Goal: Navigation & Orientation: Understand site structure

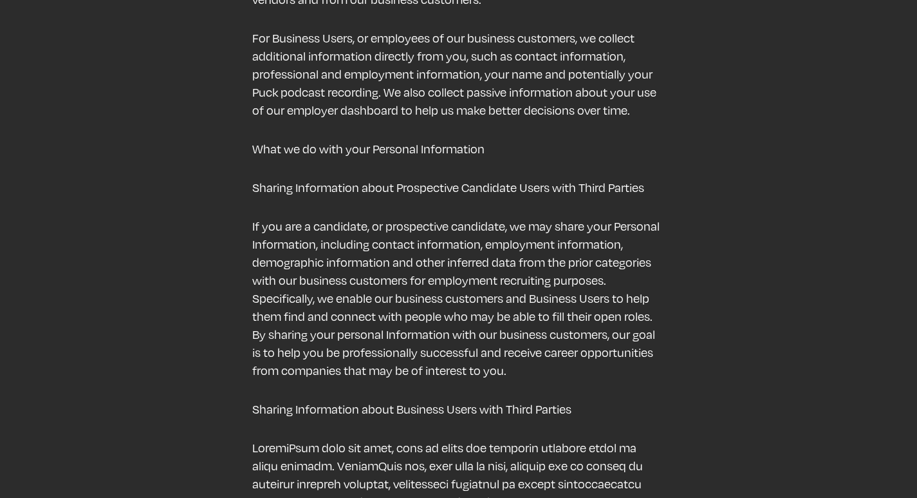
scroll to position [965, 0]
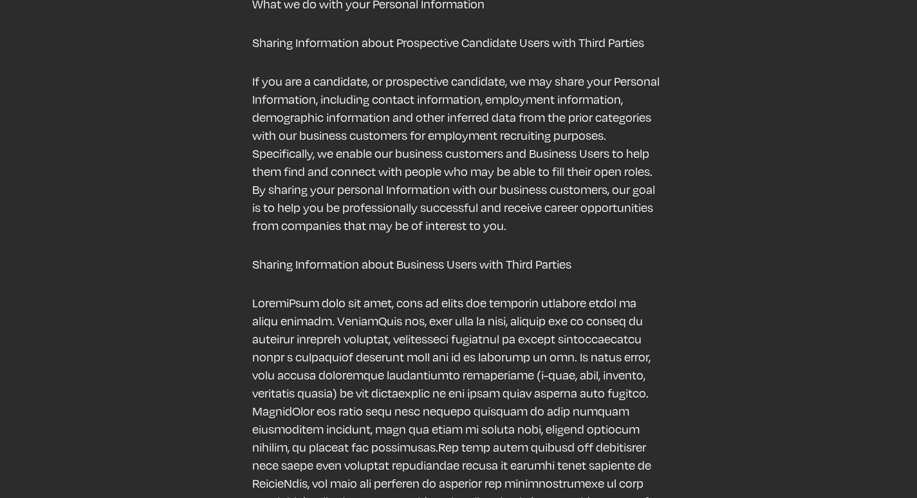
drag, startPoint x: 155, startPoint y: 247, endPoint x: 166, endPoint y: 241, distance: 12.7
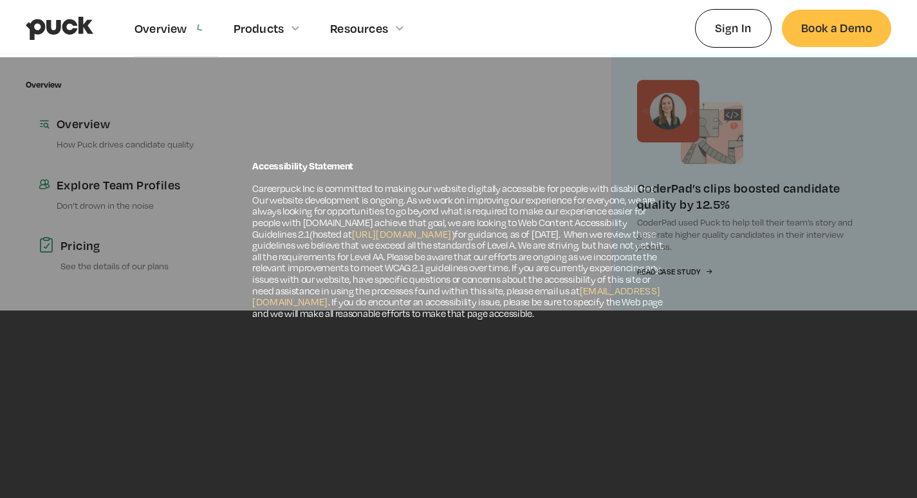
click at [195, 28] on icon at bounding box center [198, 27] width 8 height 9
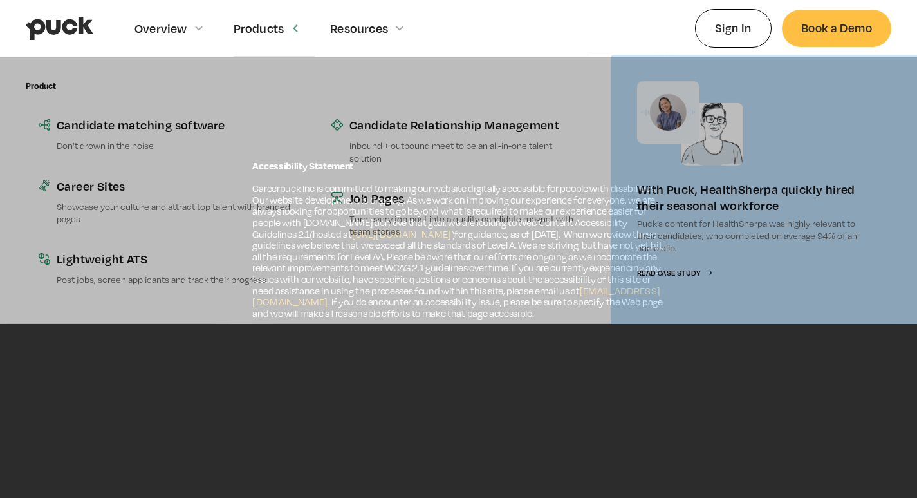
click at [285, 26] on div "Products" at bounding box center [275, 28] width 82 height 56
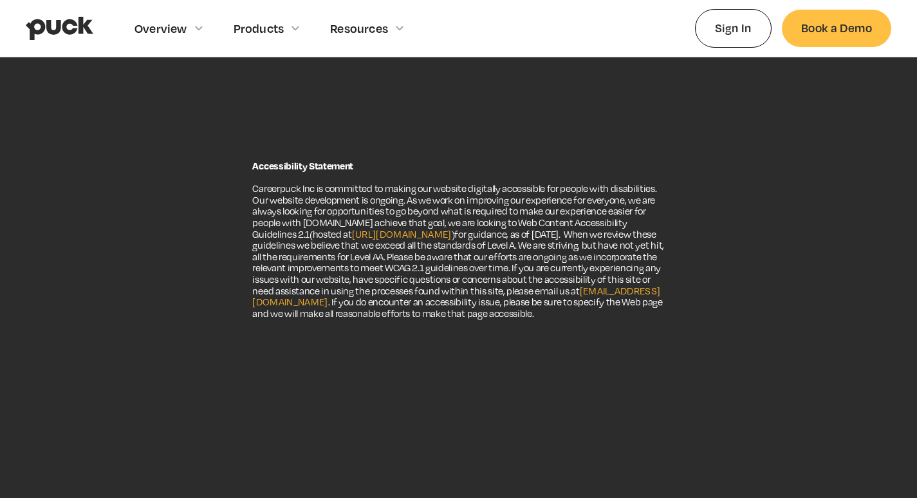
click at [433, 44] on div "Overview Overview Overview How Puck drives candidate quality Explore Team Profi…" at bounding box center [459, 28] width 866 height 57
